Goal: Transaction & Acquisition: Purchase product/service

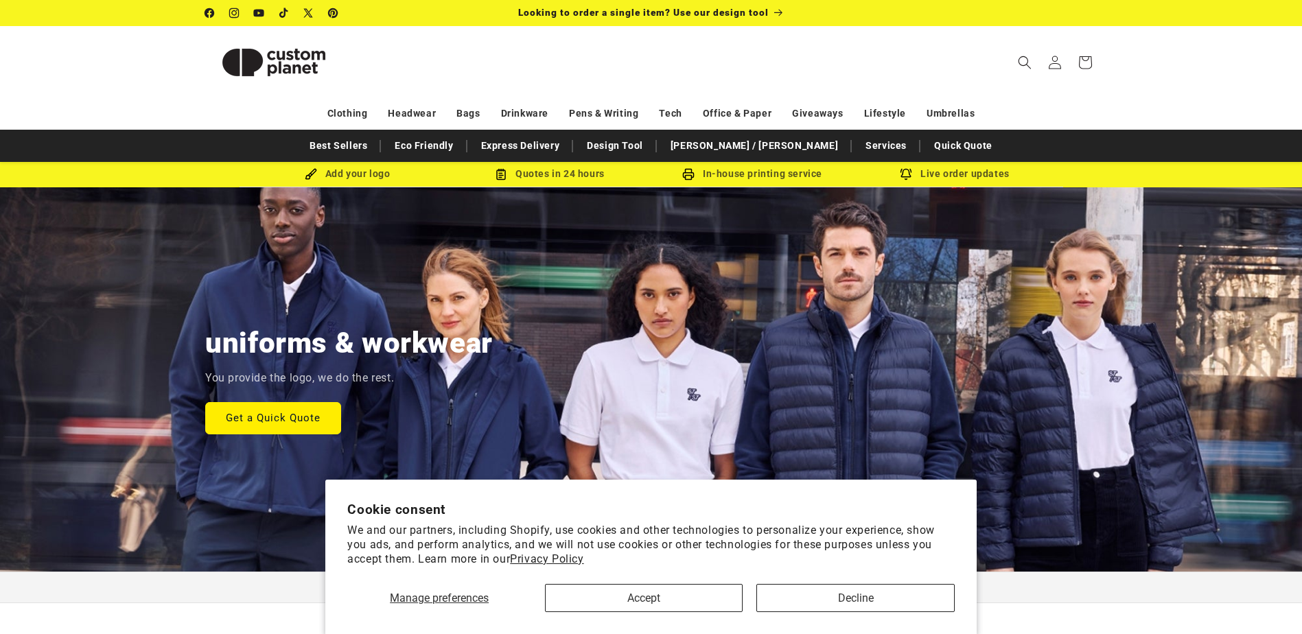
click at [670, 619] on section "Cookie consent We and our partners, including Shopify, use cookies and other te…" at bounding box center [651, 557] width 652 height 154
click at [676, 600] on button "Accept" at bounding box center [644, 598] width 198 height 28
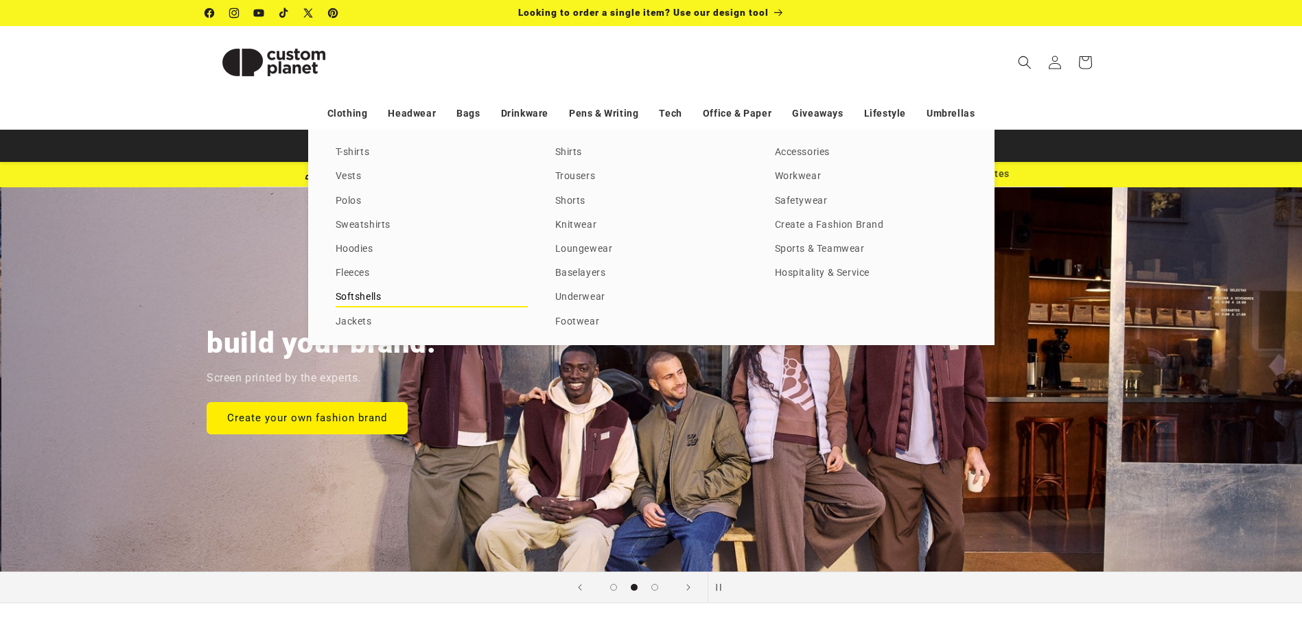
scroll to position [0, 1302]
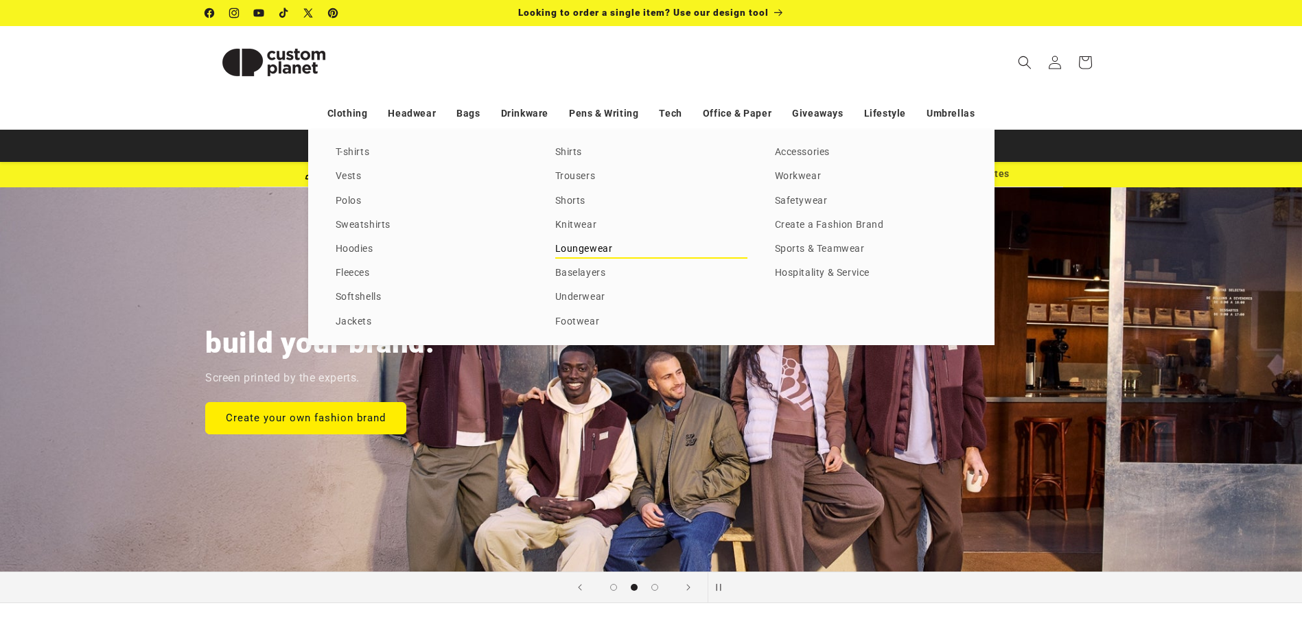
click at [588, 250] on link "Loungewear" at bounding box center [651, 249] width 192 height 19
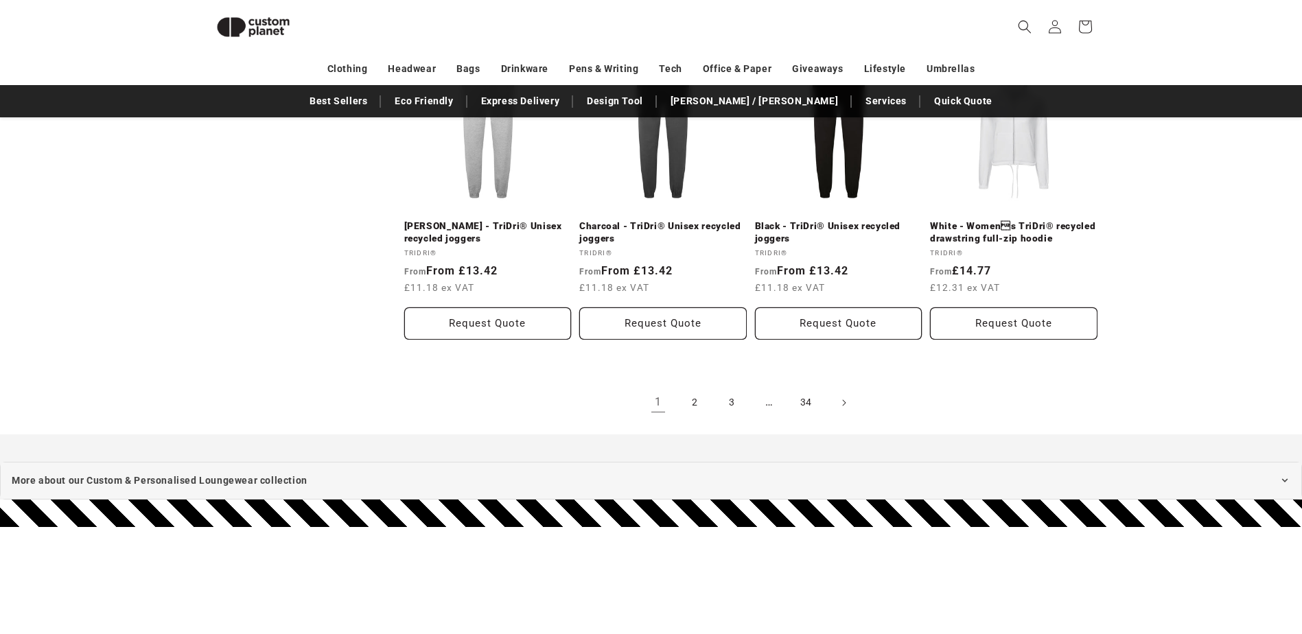
scroll to position [1560, 0]
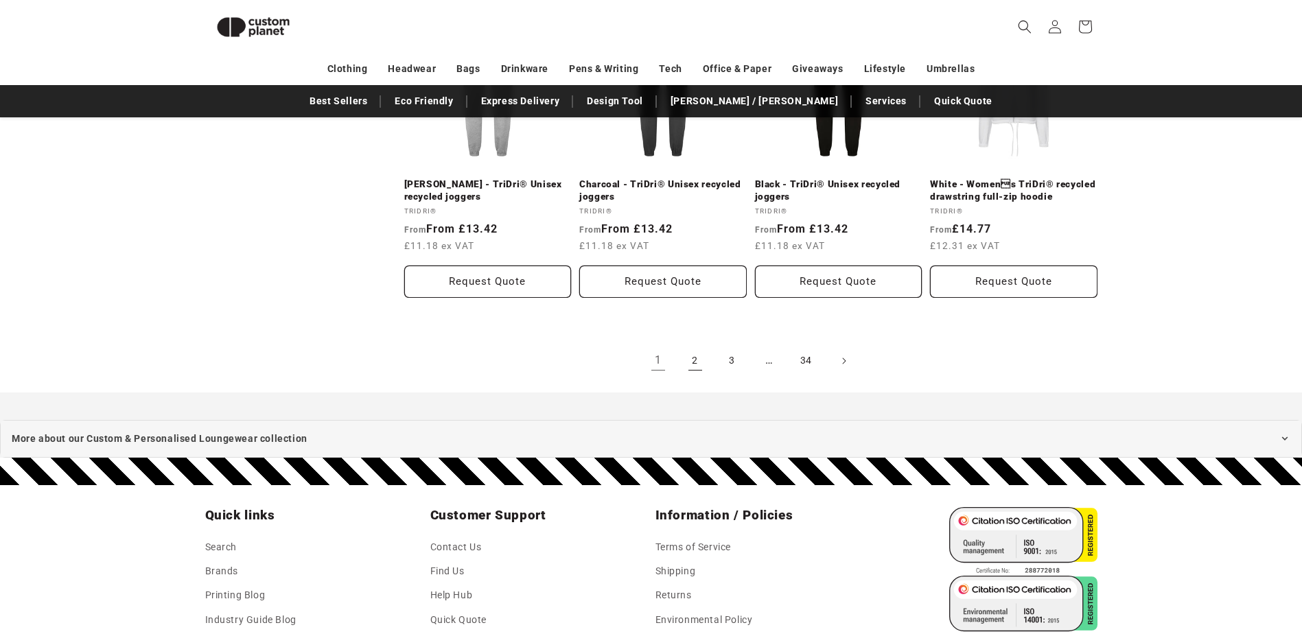
click at [696, 365] on link "2" at bounding box center [695, 361] width 30 height 30
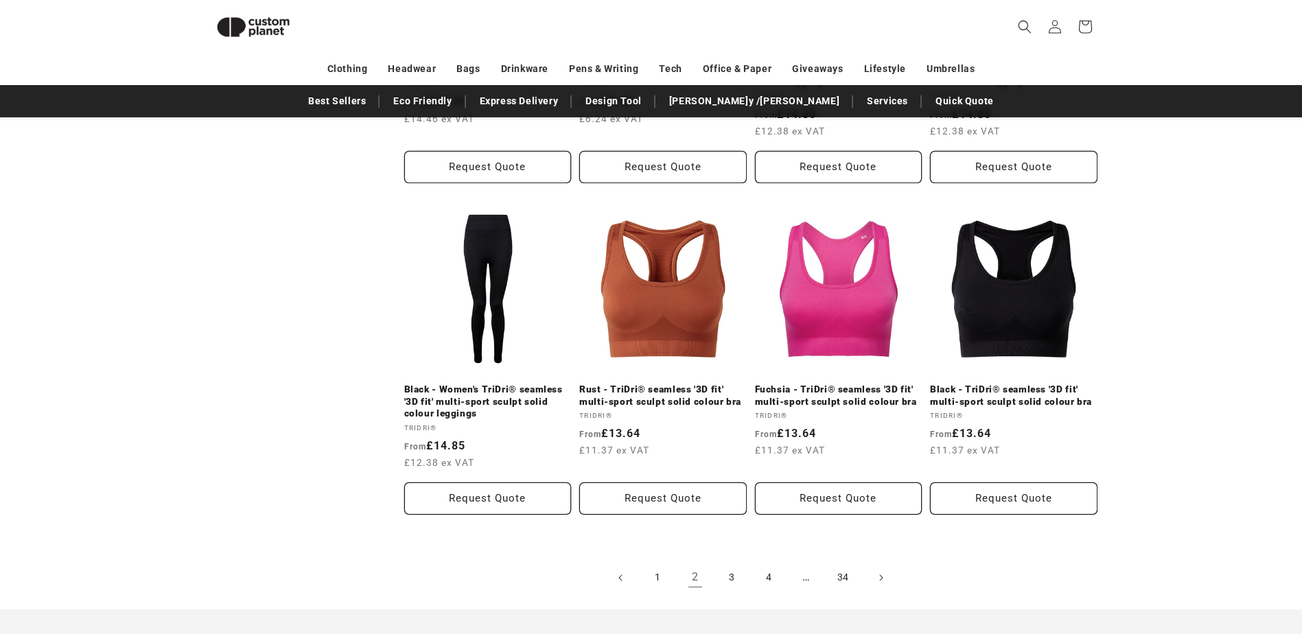
scroll to position [1492, 0]
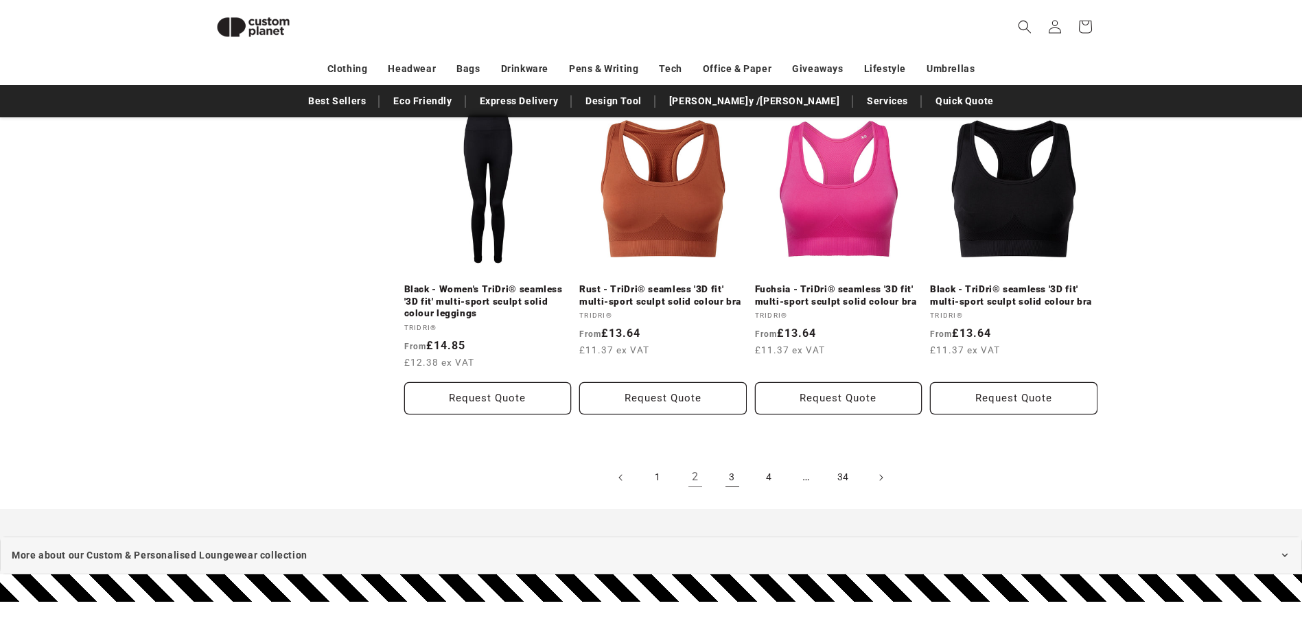
click at [730, 468] on link "3" at bounding box center [732, 478] width 30 height 30
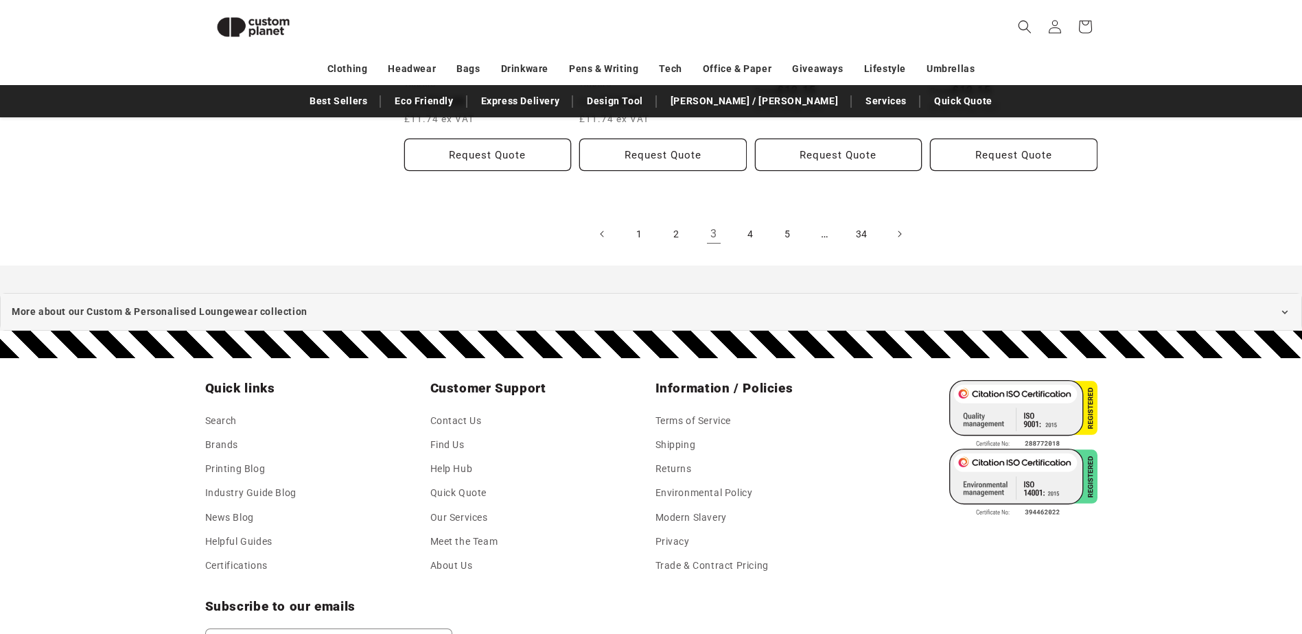
scroll to position [1558, 0]
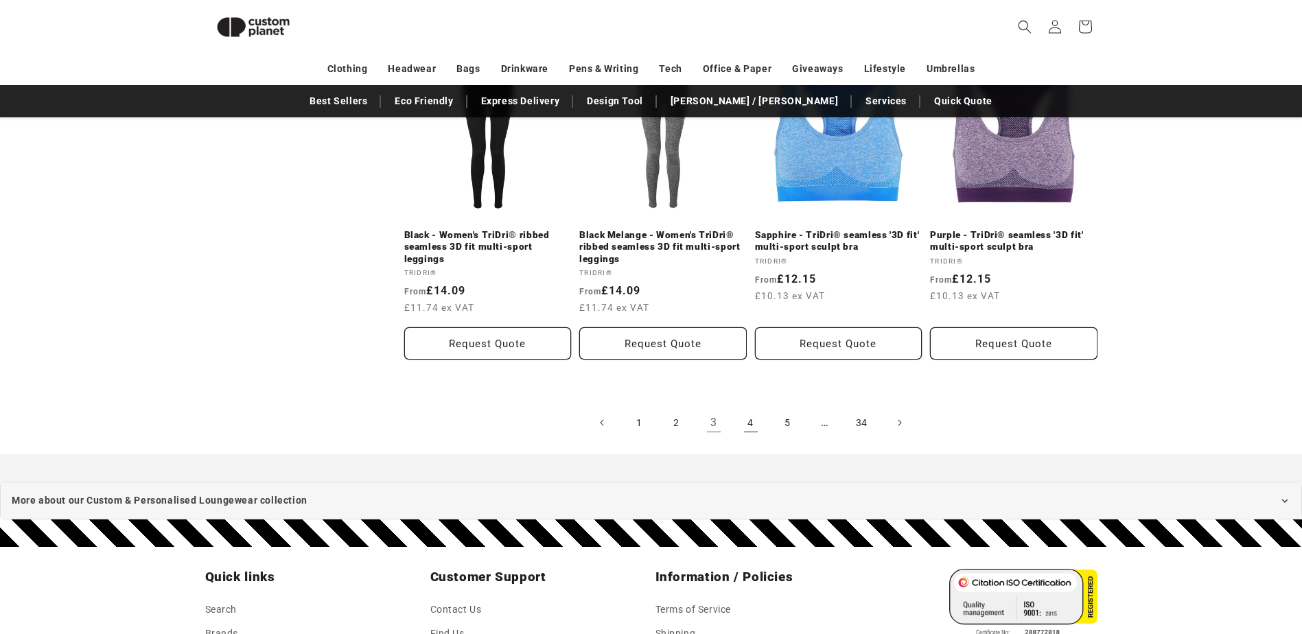
click at [748, 422] on link "4" at bounding box center [751, 423] width 30 height 30
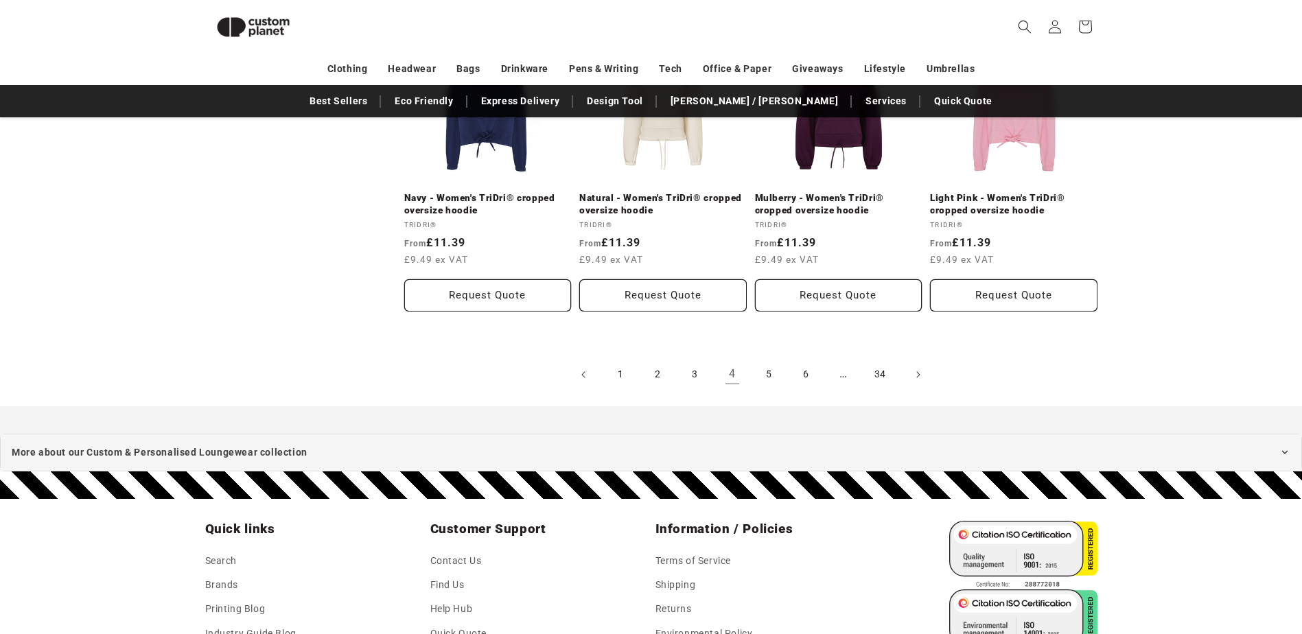
scroll to position [1560, 0]
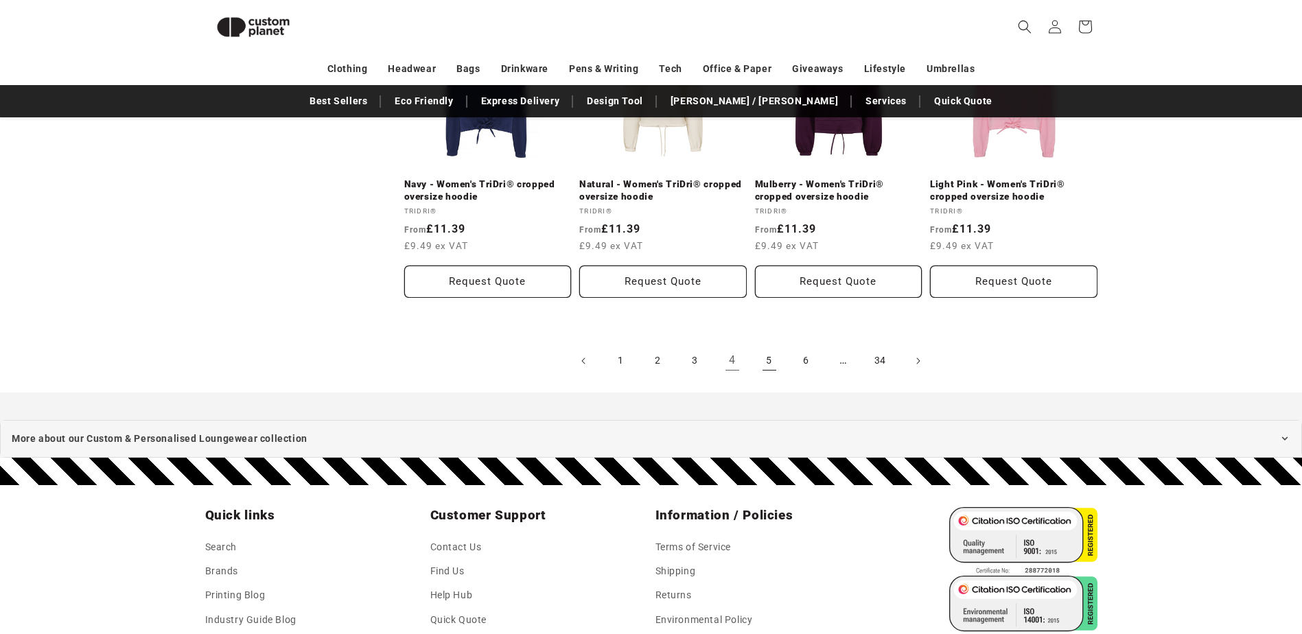
click at [770, 364] on link "5" at bounding box center [769, 361] width 30 height 30
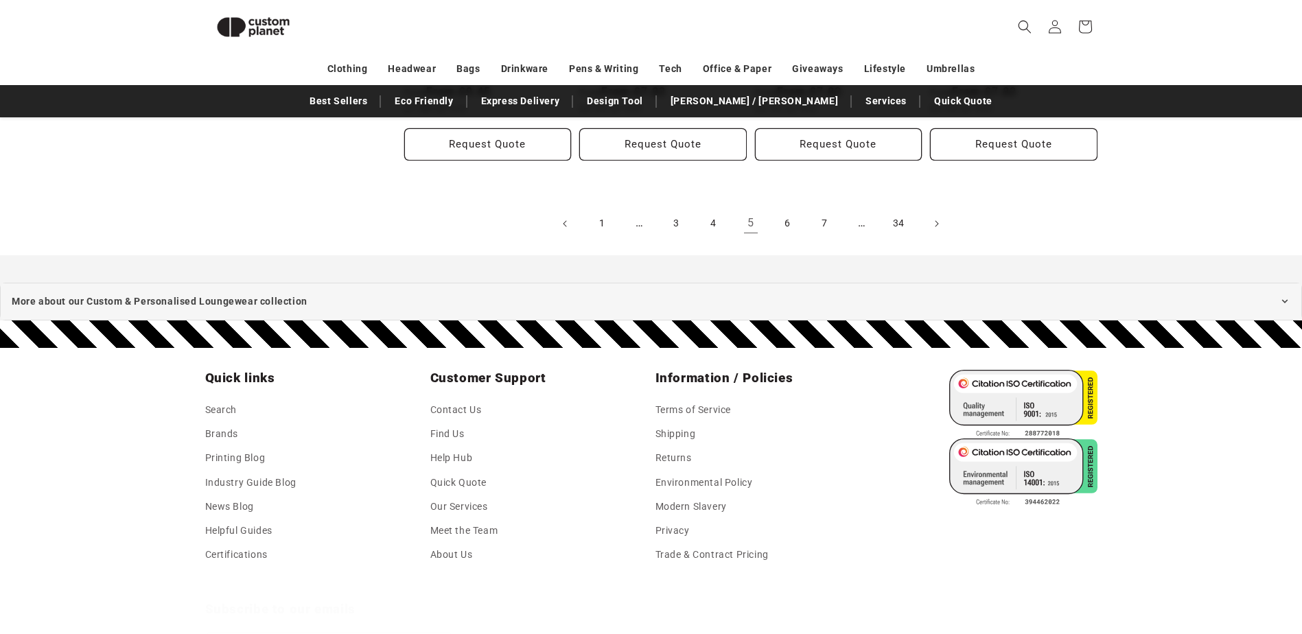
scroll to position [1492, 0]
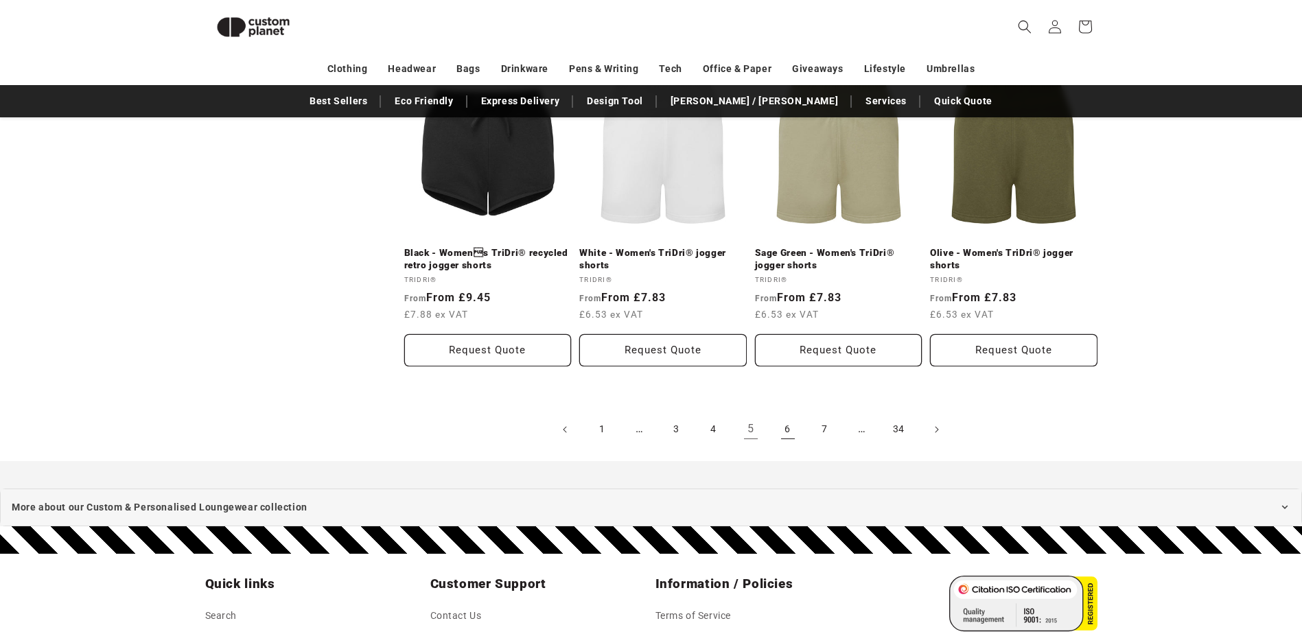
click at [784, 429] on link "6" at bounding box center [788, 430] width 30 height 30
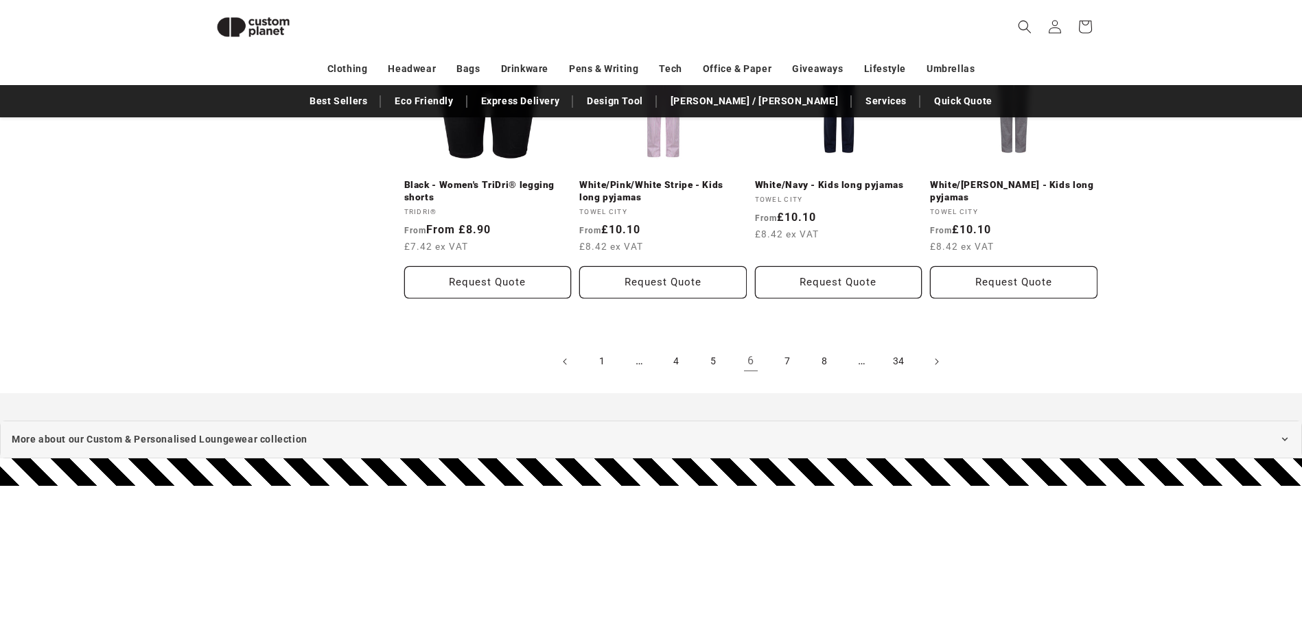
scroll to position [1560, 0]
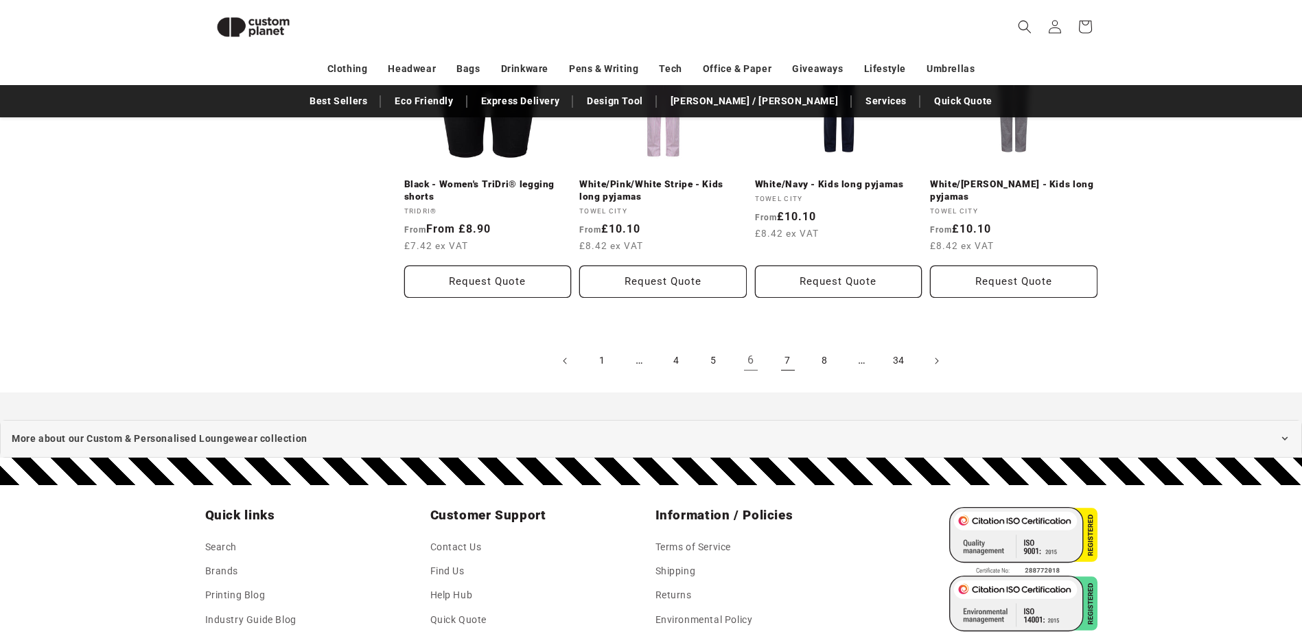
click at [791, 362] on link "7" at bounding box center [788, 361] width 30 height 30
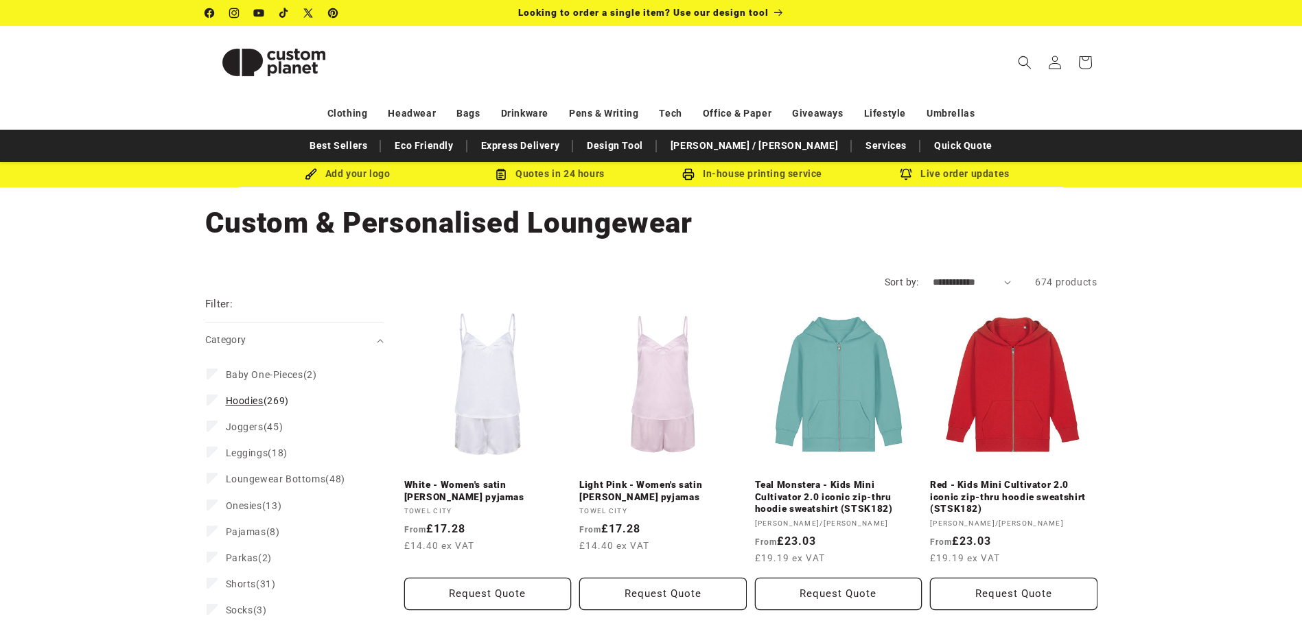
scroll to position [137, 0]
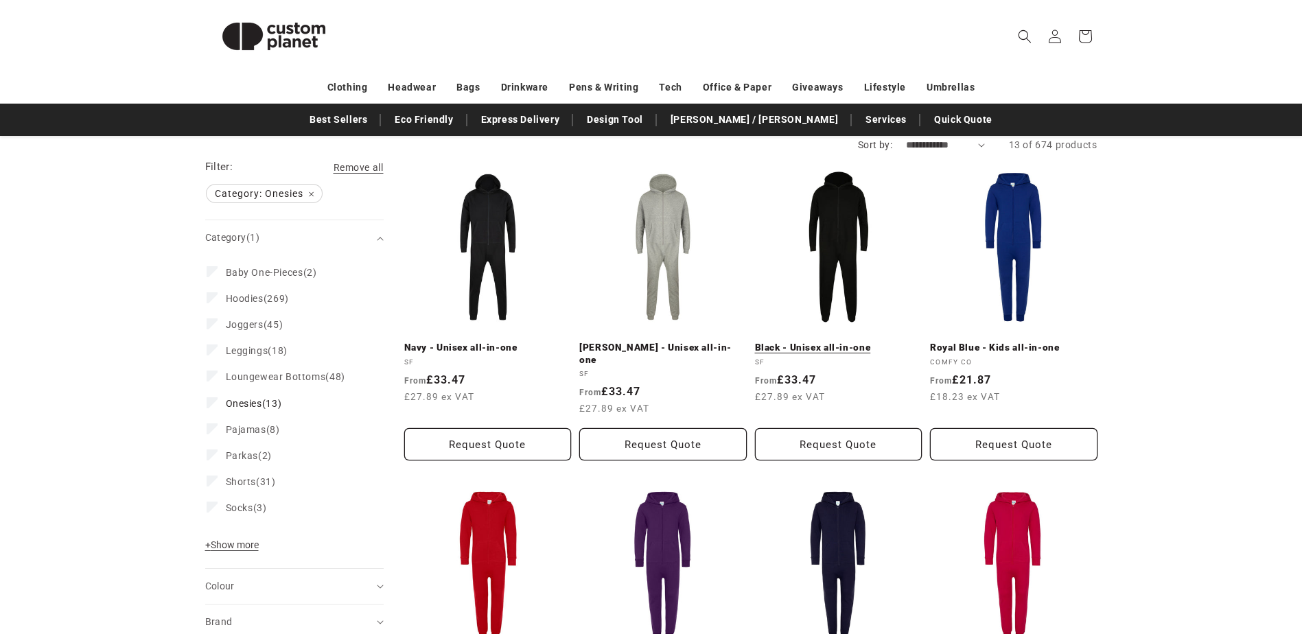
click at [822, 342] on link "Black - Unisex all-in-one" at bounding box center [839, 348] width 168 height 12
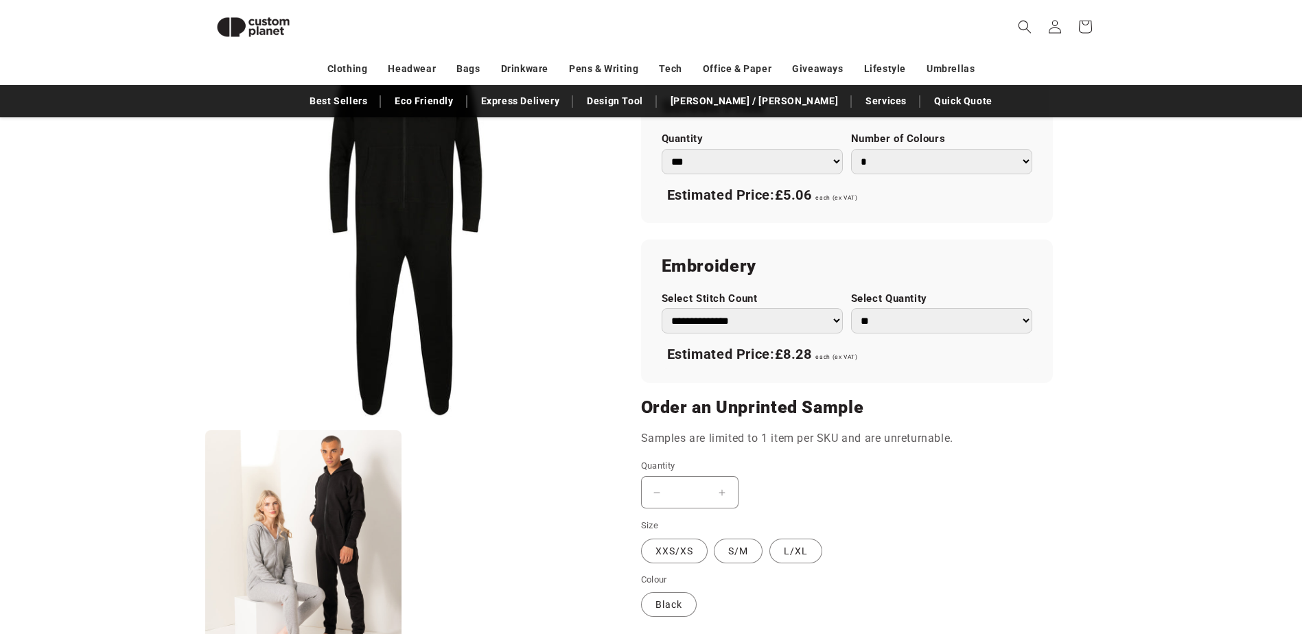
scroll to position [805, 0]
